Goal: Find specific page/section: Find specific page/section

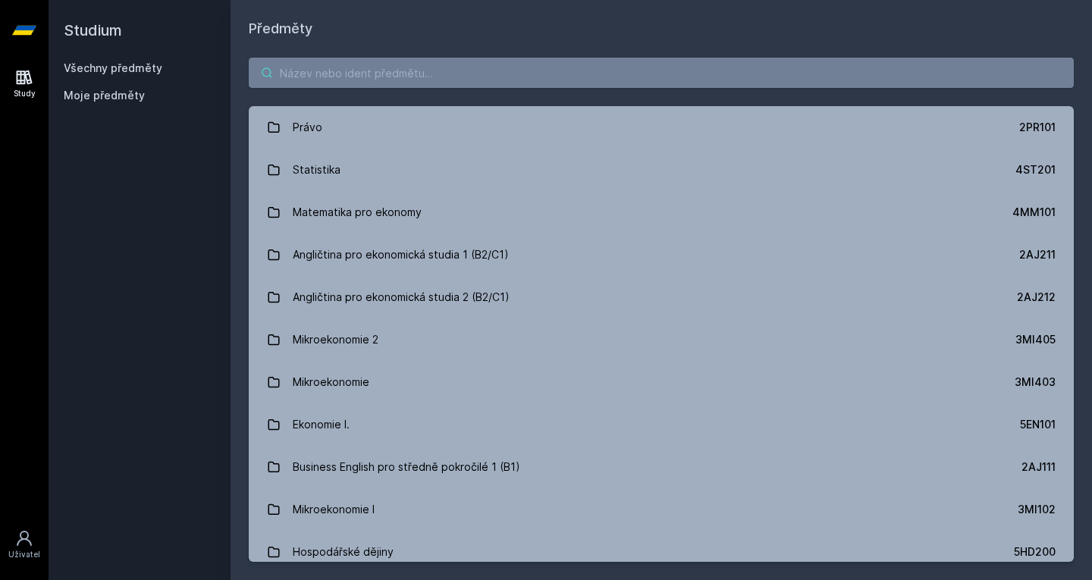
drag, startPoint x: 0, startPoint y: 0, endPoint x: 321, endPoint y: 64, distance: 327.3
click at [321, 64] on input "search" at bounding box center [661, 73] width 825 height 30
paste input "1FP403"
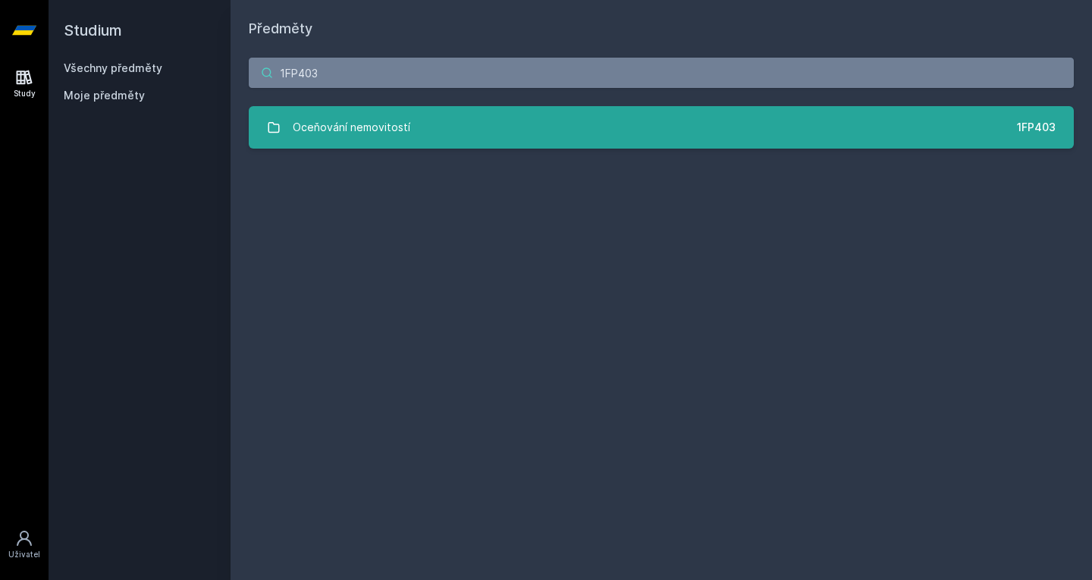
type input "1FP403"
click at [335, 127] on div "Oceňování nemovitostí" at bounding box center [352, 127] width 118 height 30
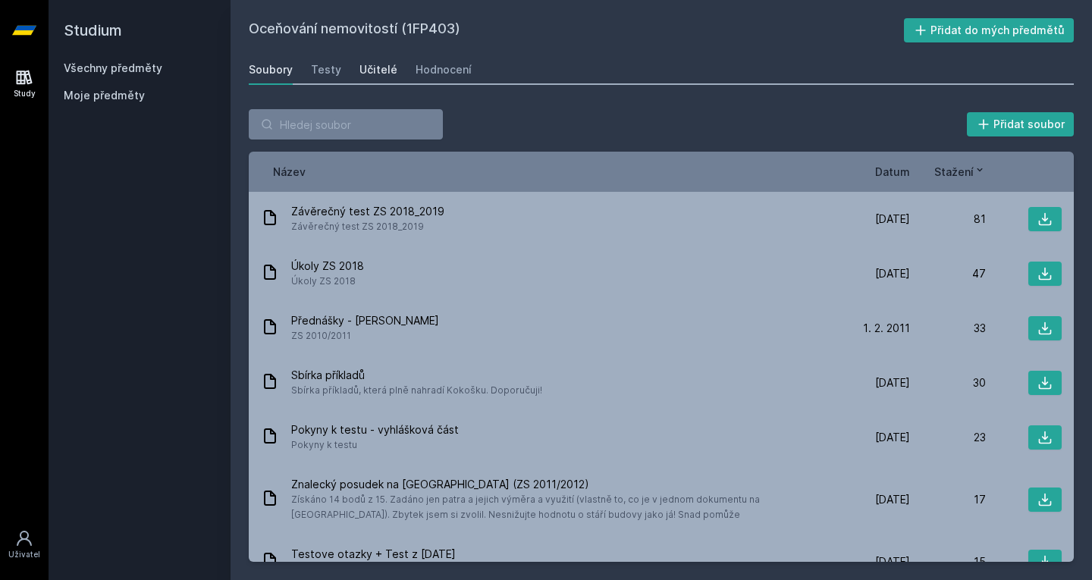
click at [375, 72] on div "Učitelé" at bounding box center [379, 69] width 38 height 15
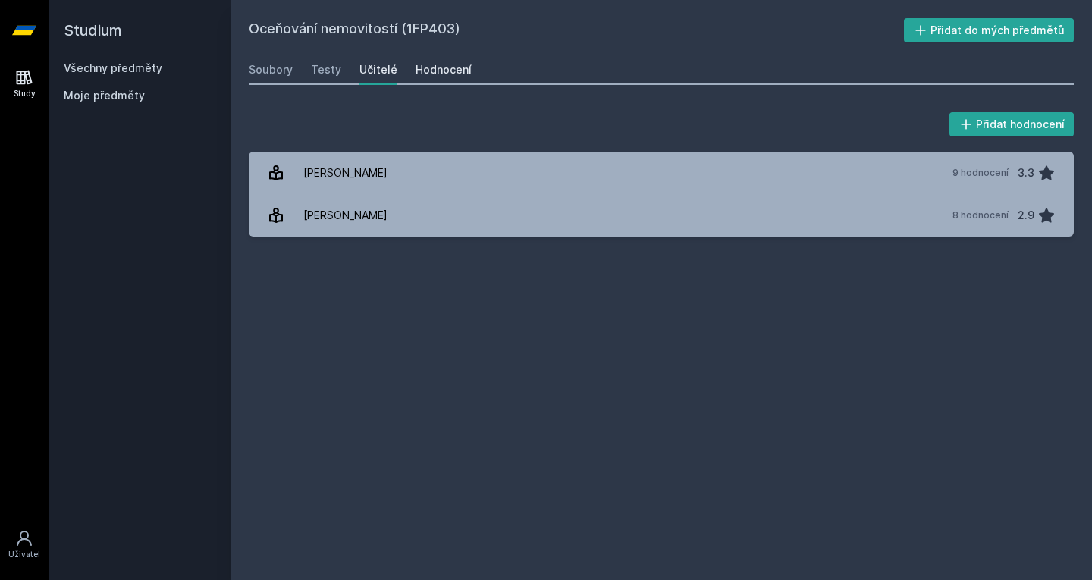
click at [442, 66] on div "Hodnocení" at bounding box center [444, 69] width 56 height 15
